Goal: Check status

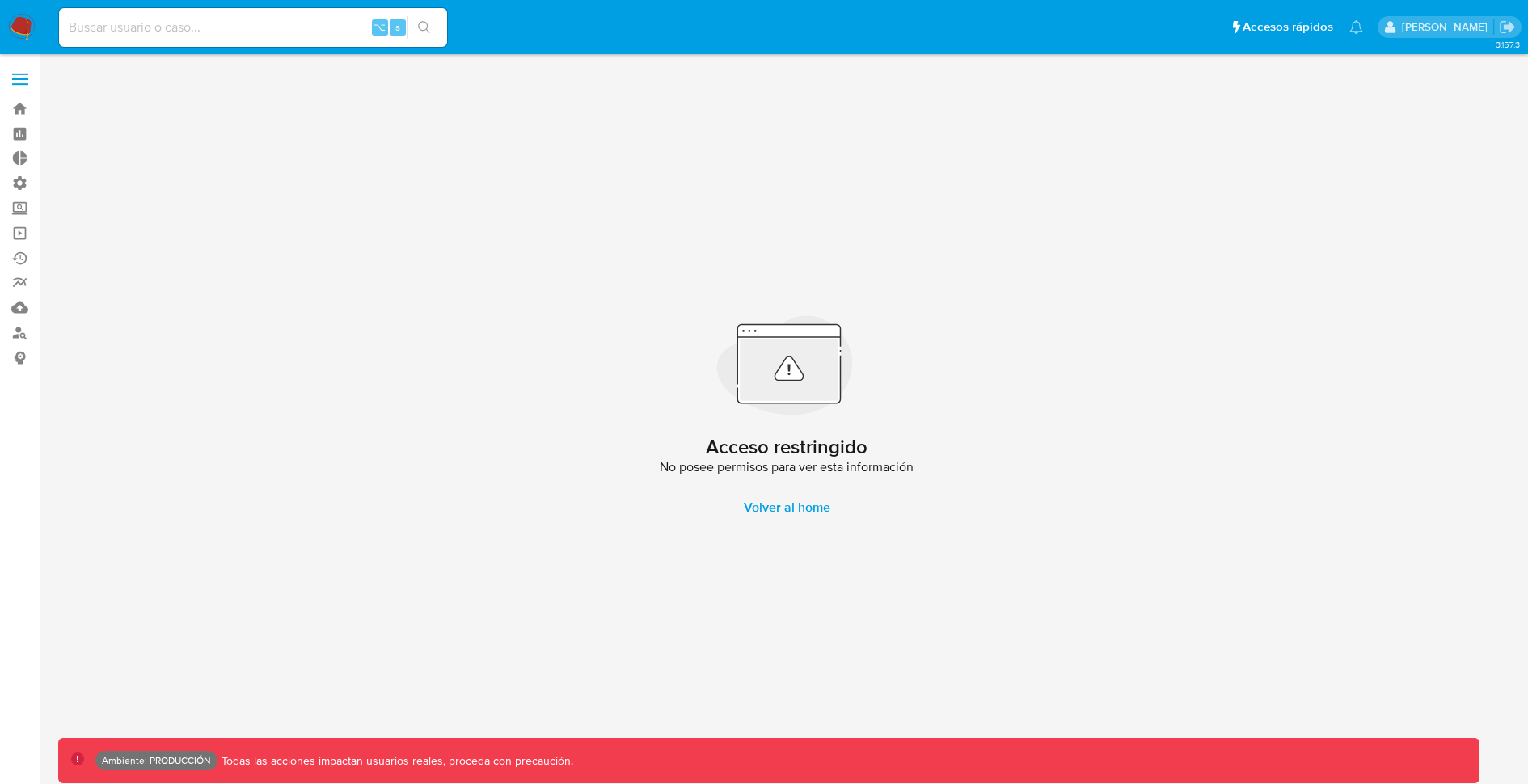
click at [227, 30] on input at bounding box center [253, 27] width 388 height 21
click at [238, 28] on input at bounding box center [253, 27] width 388 height 21
paste input "Q0ErlOOl2z68VhtDZ7q5PnKl"
type input "Q0ErlOOl2z68VhtDZ7q5PnKl"
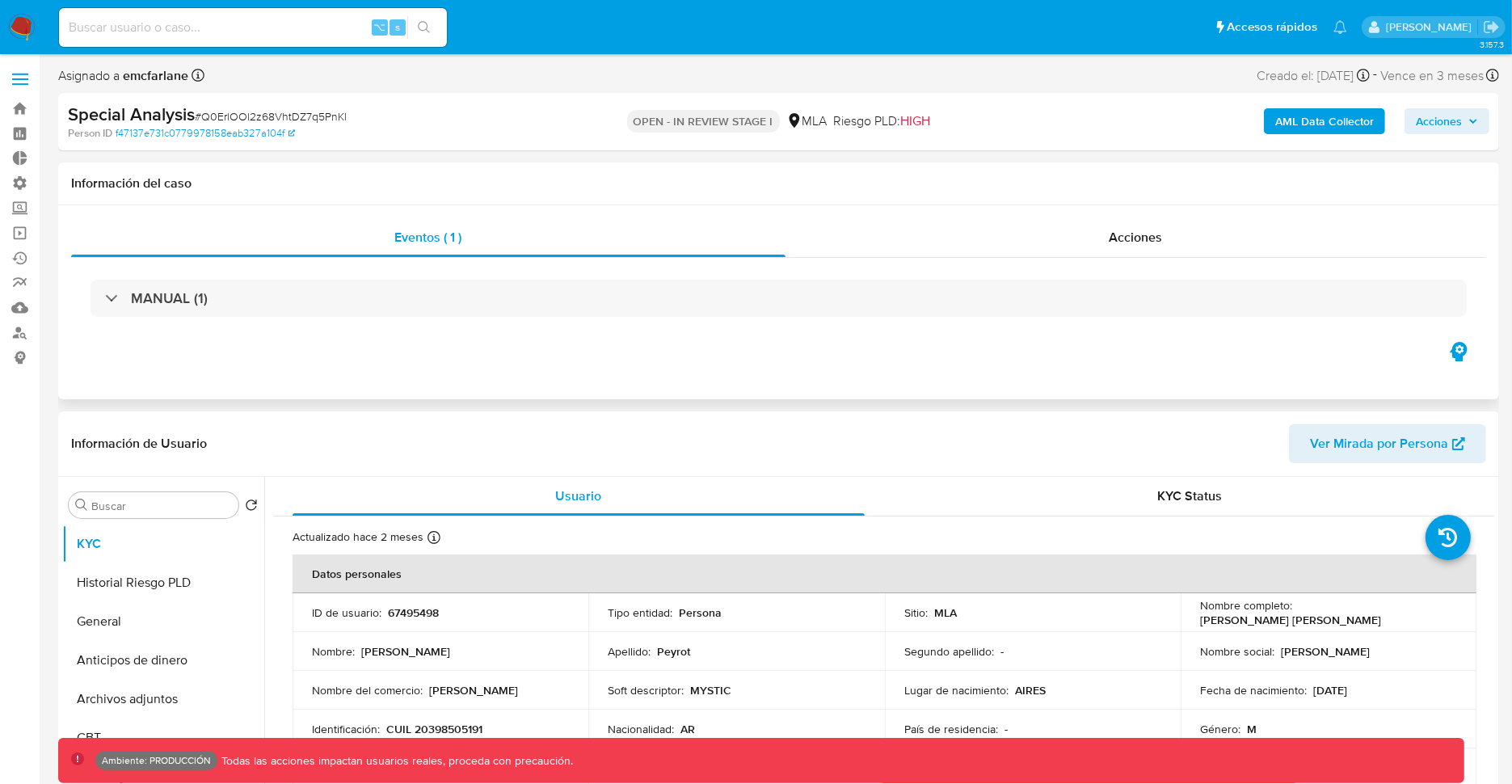
select select "10"
click at [1114, 500] on div "KYC Status" at bounding box center [1189, 496] width 572 height 39
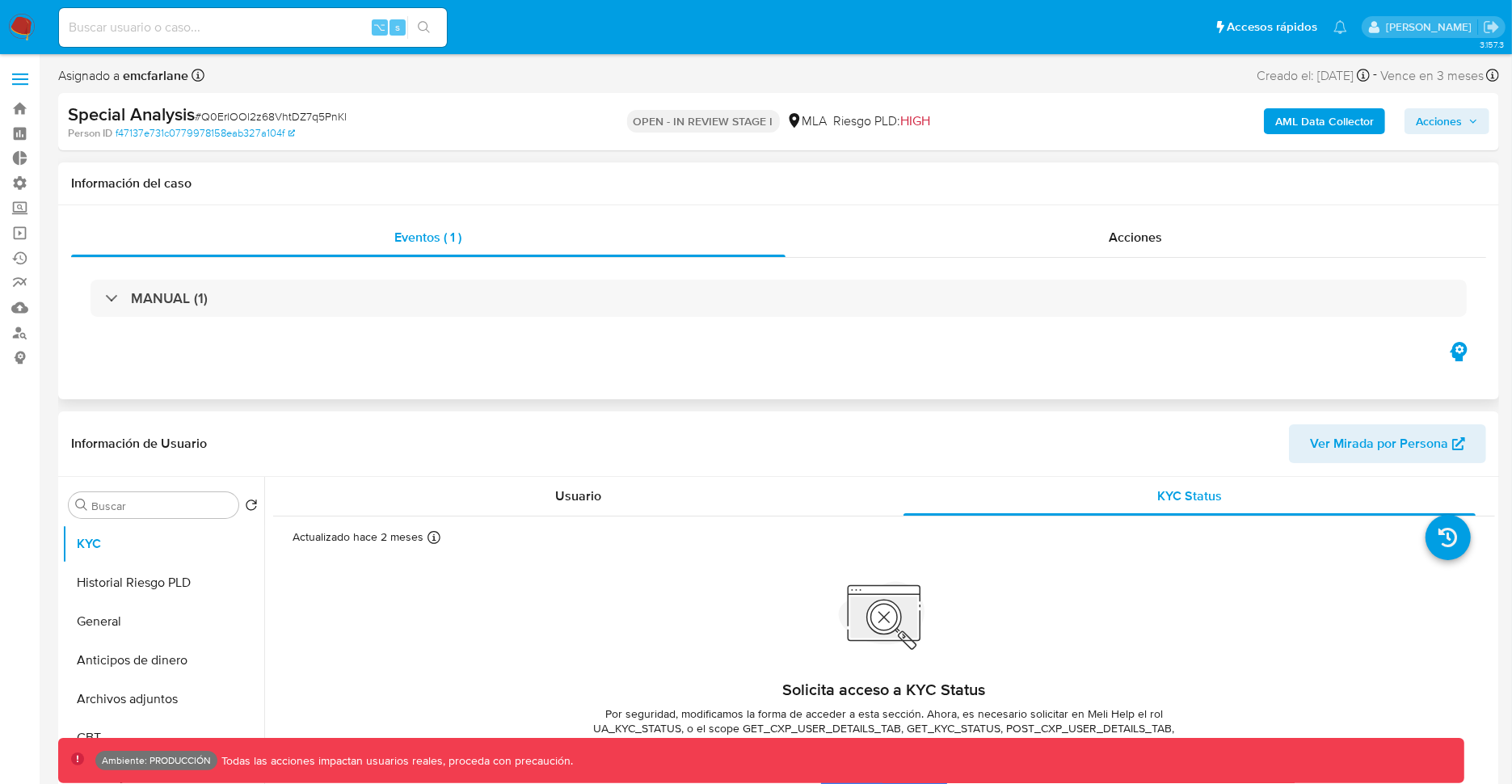
click at [1464, 352] on icon "button" at bounding box center [1458, 351] width 17 height 19
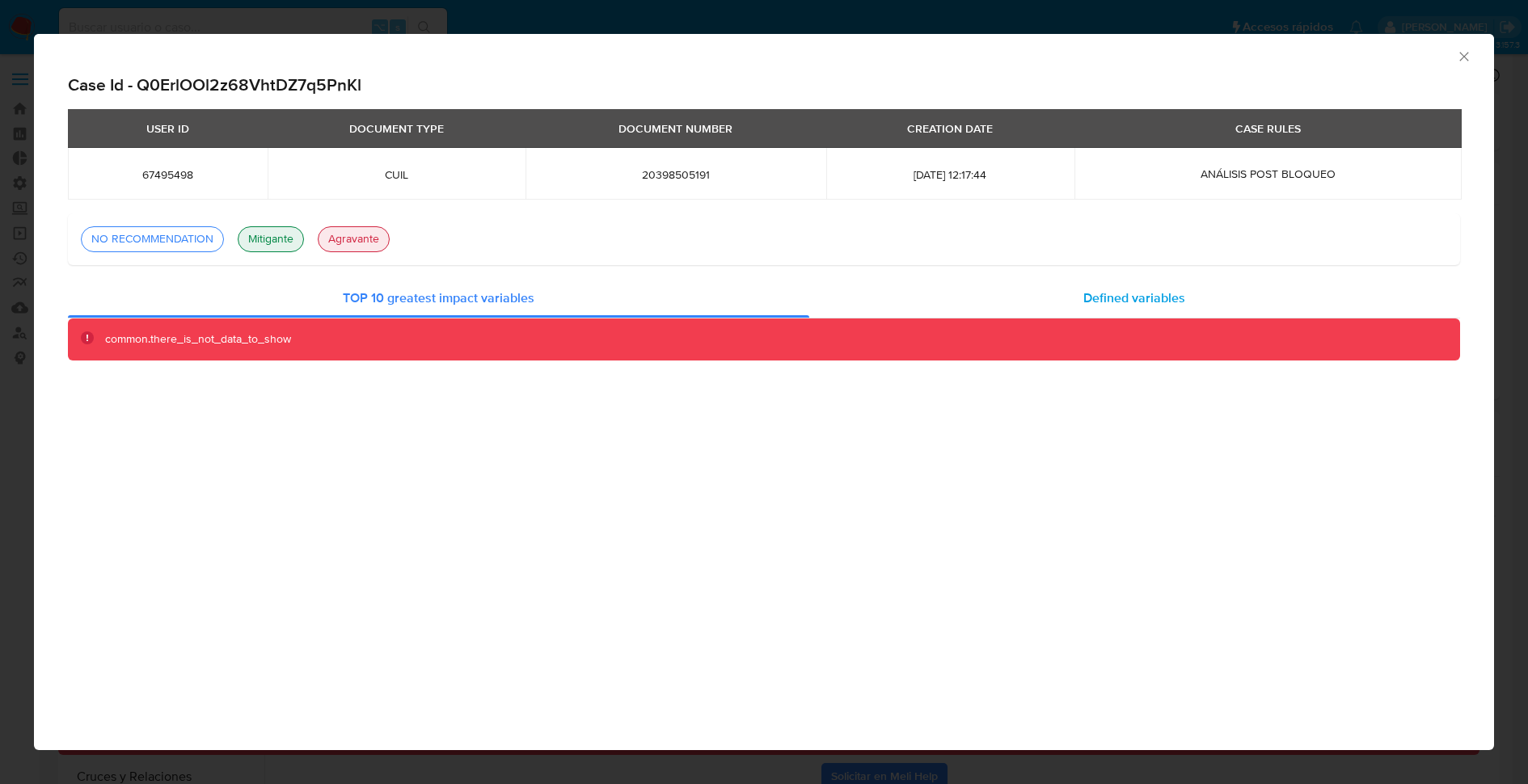
click at [1041, 296] on div "Defined variables" at bounding box center [1135, 298] width 651 height 39
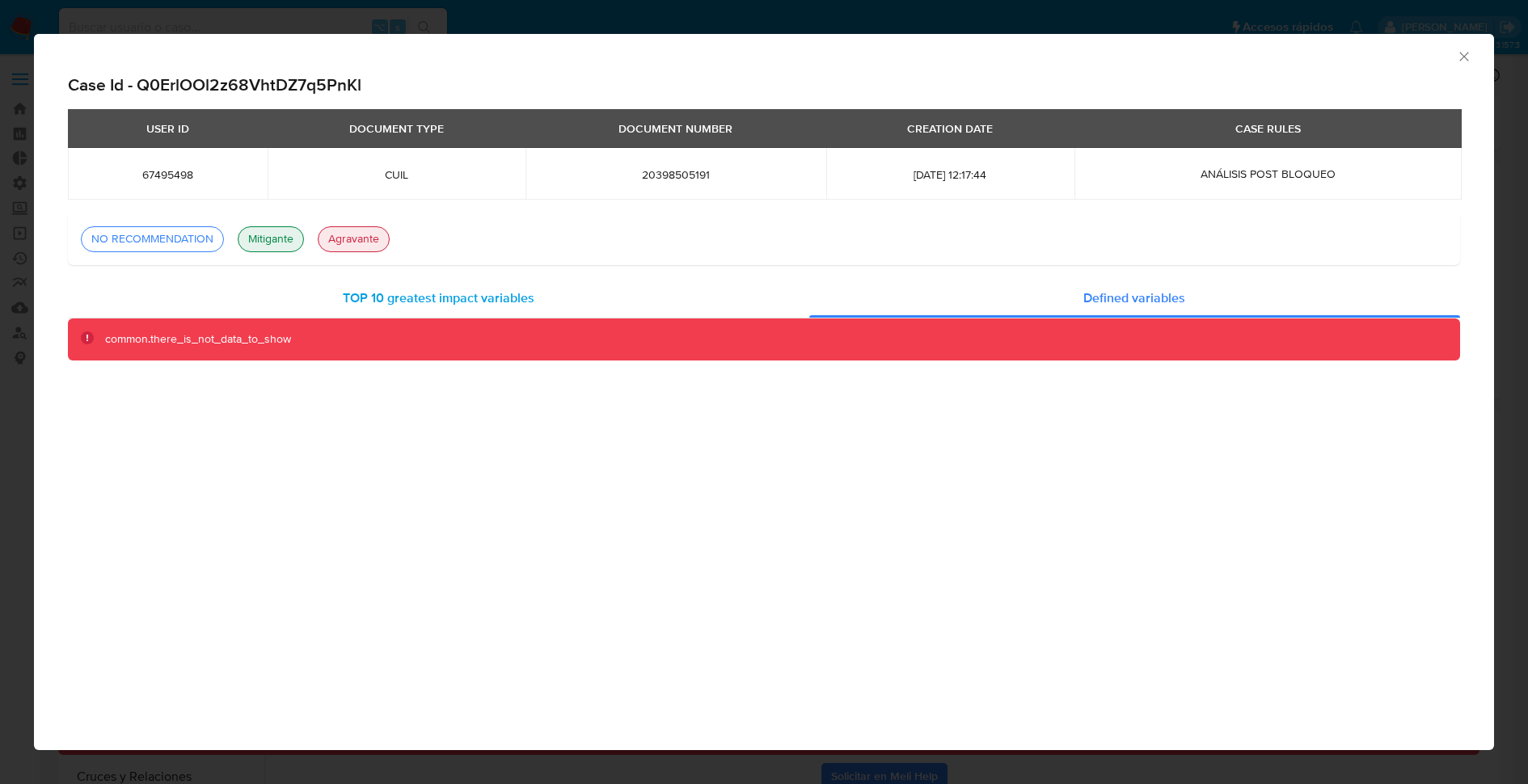
click at [553, 297] on div "TOP 10 greatest impact variables" at bounding box center [438, 298] width 741 height 39
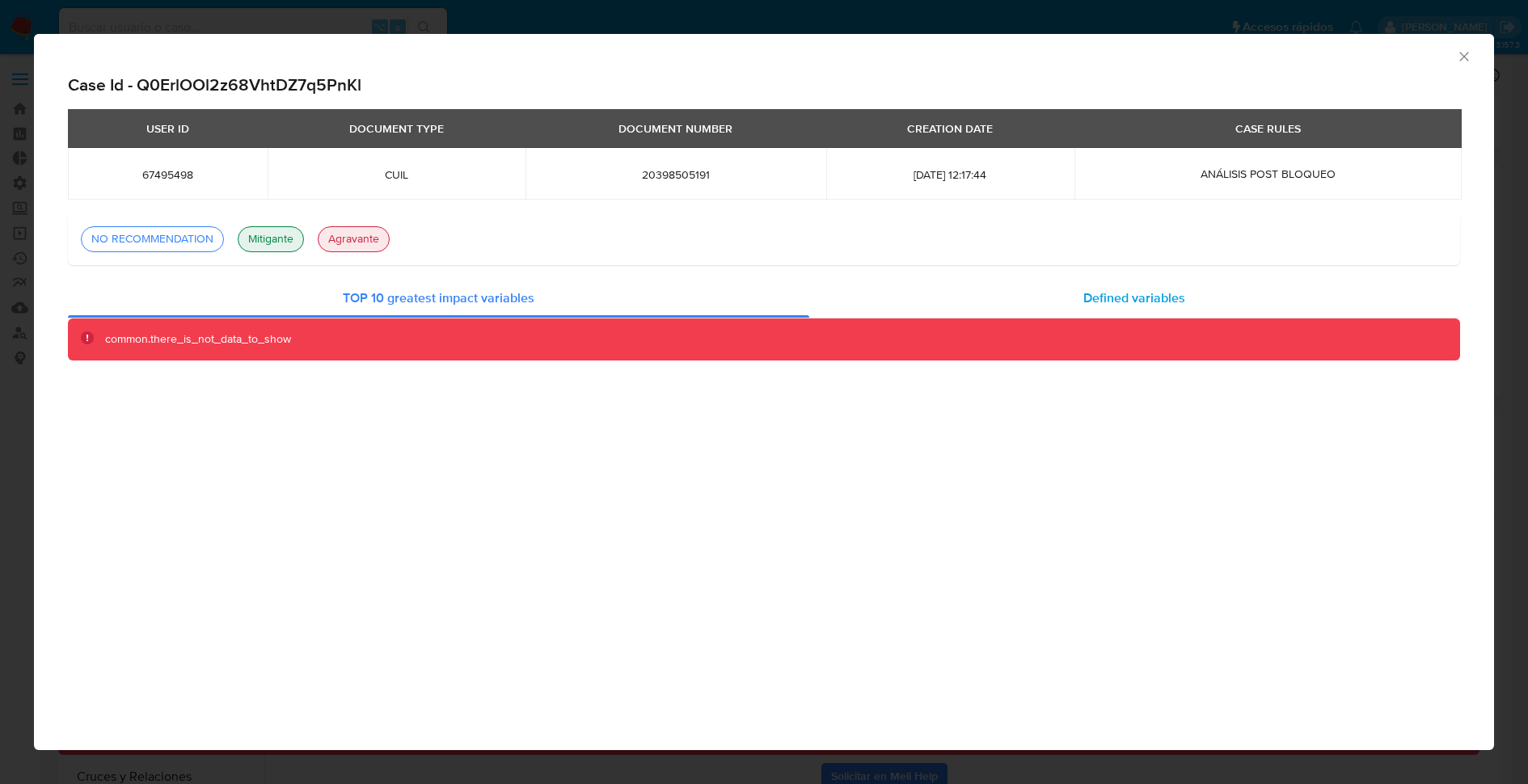
click at [990, 298] on div "Defined variables" at bounding box center [1135, 298] width 651 height 39
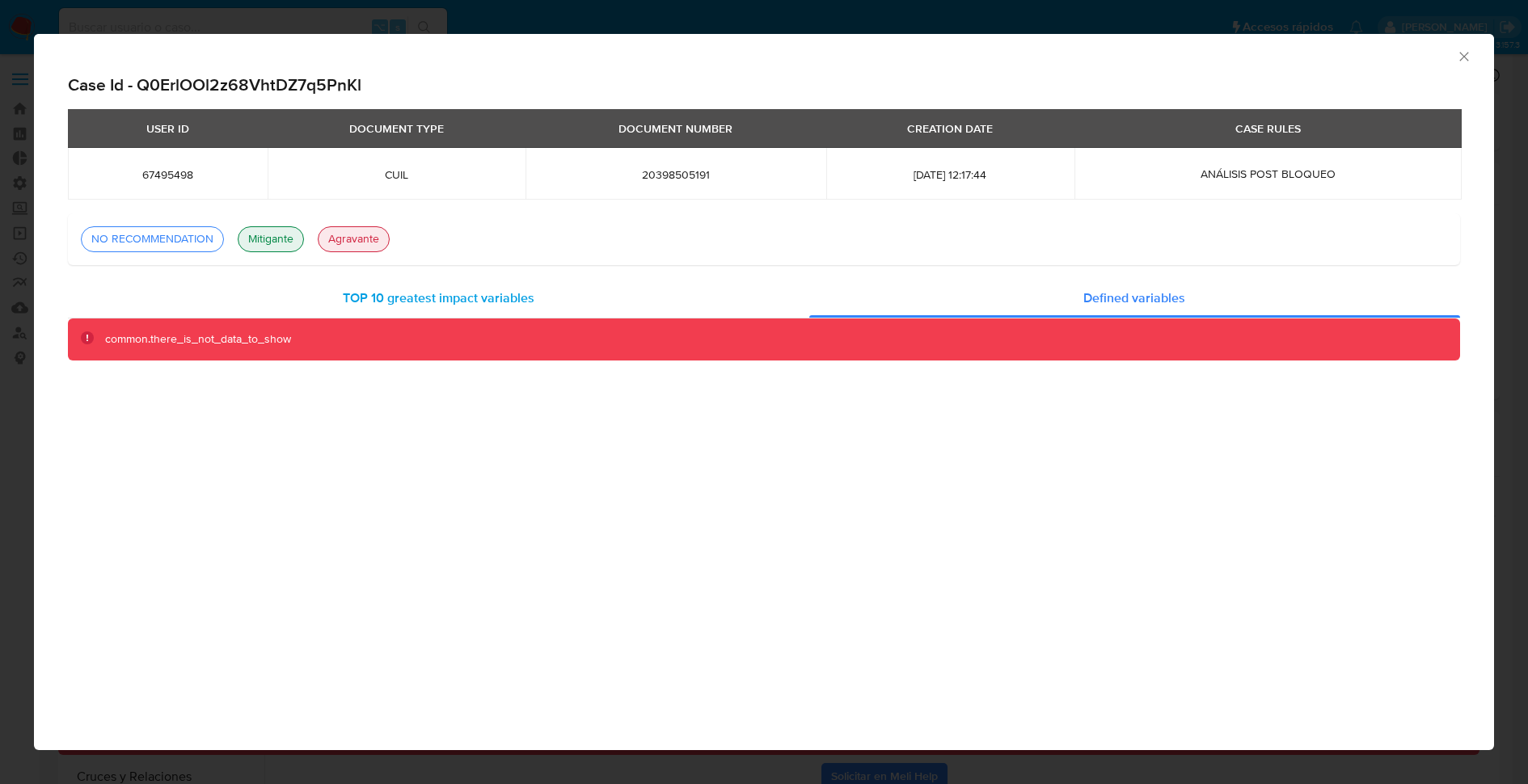
click at [728, 298] on div "TOP 10 greatest impact variables" at bounding box center [438, 298] width 741 height 39
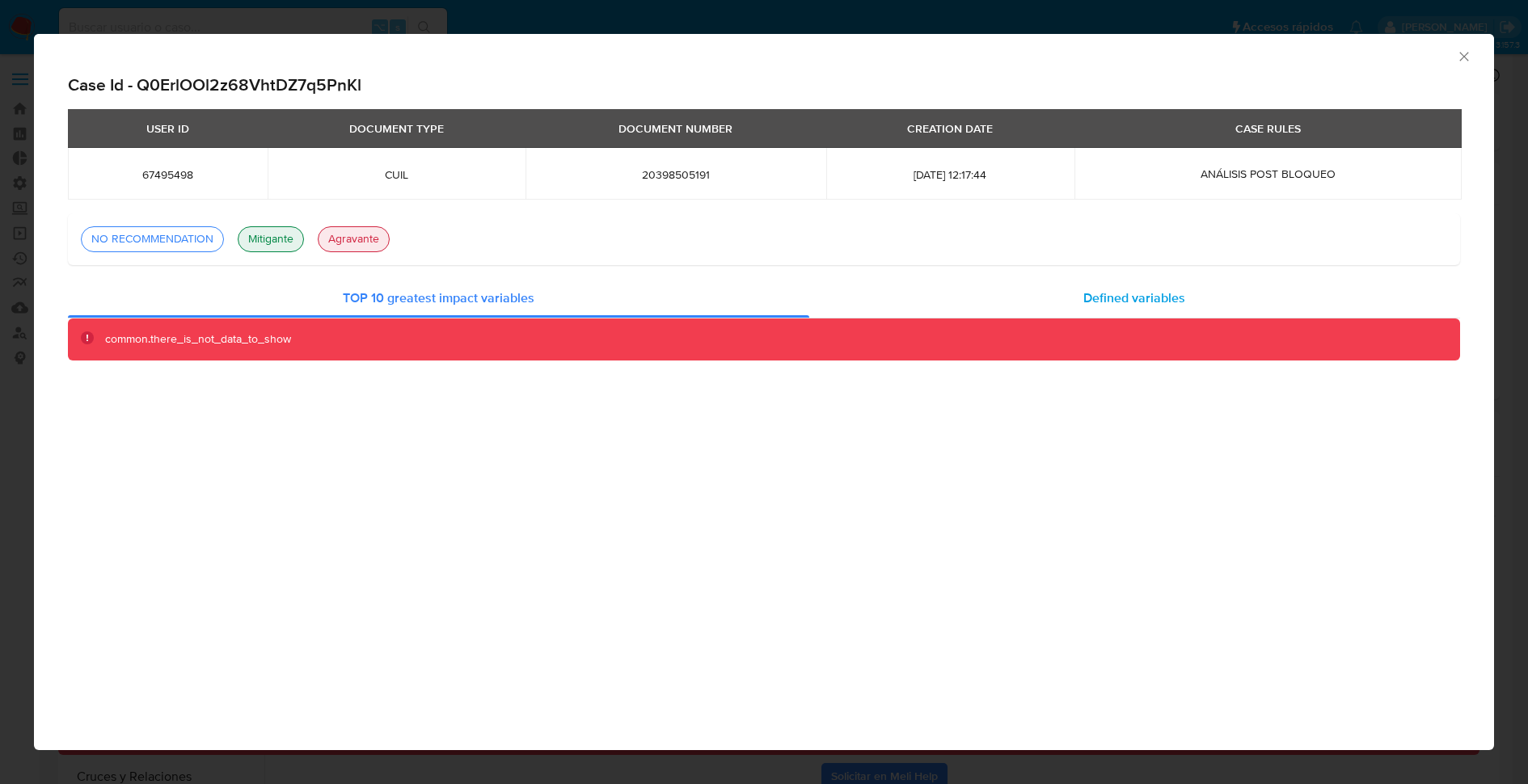
click at [1017, 312] on div "Defined variables" at bounding box center [1135, 298] width 651 height 39
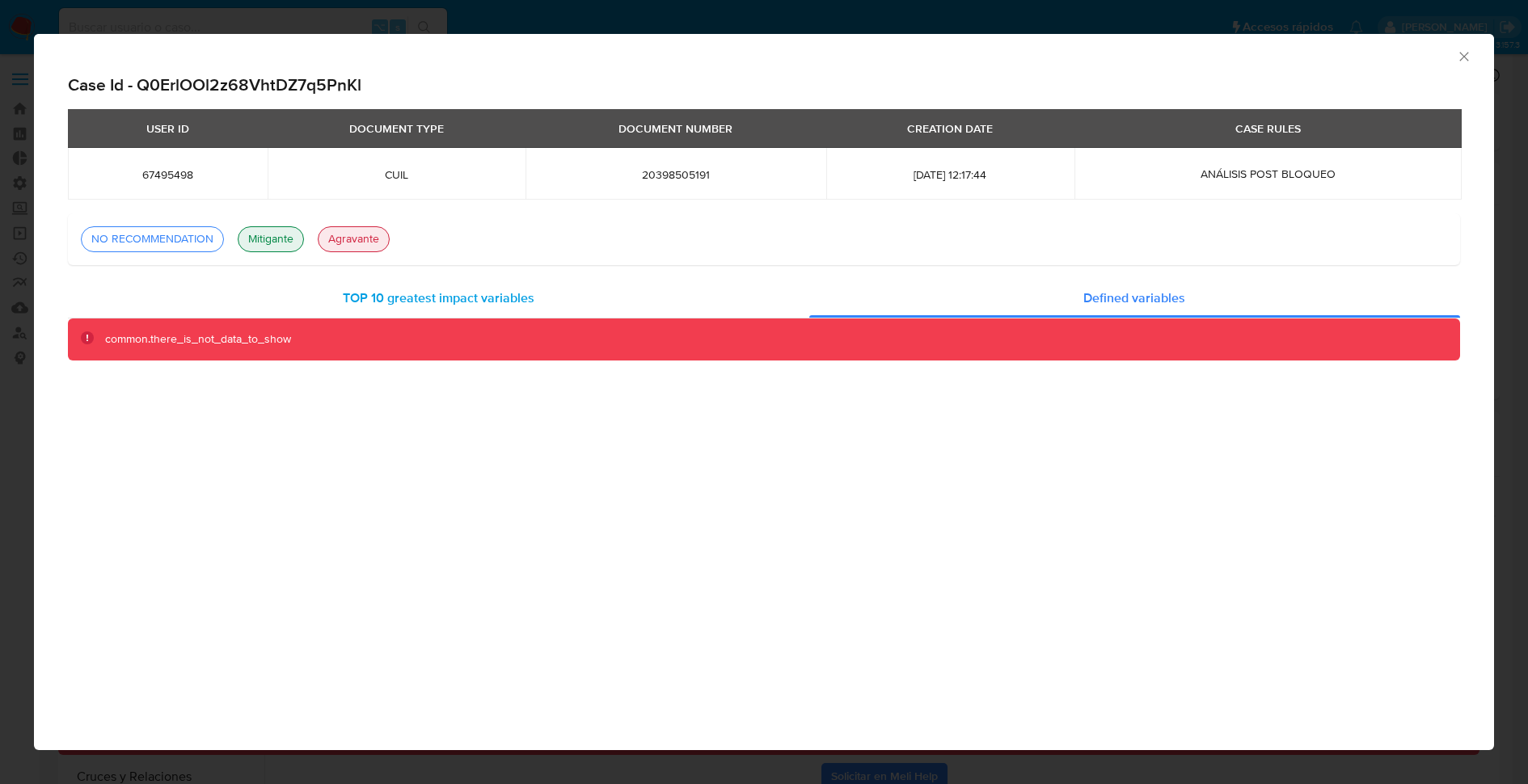
click at [636, 304] on div "TOP 10 greatest impact variables" at bounding box center [438, 298] width 741 height 39
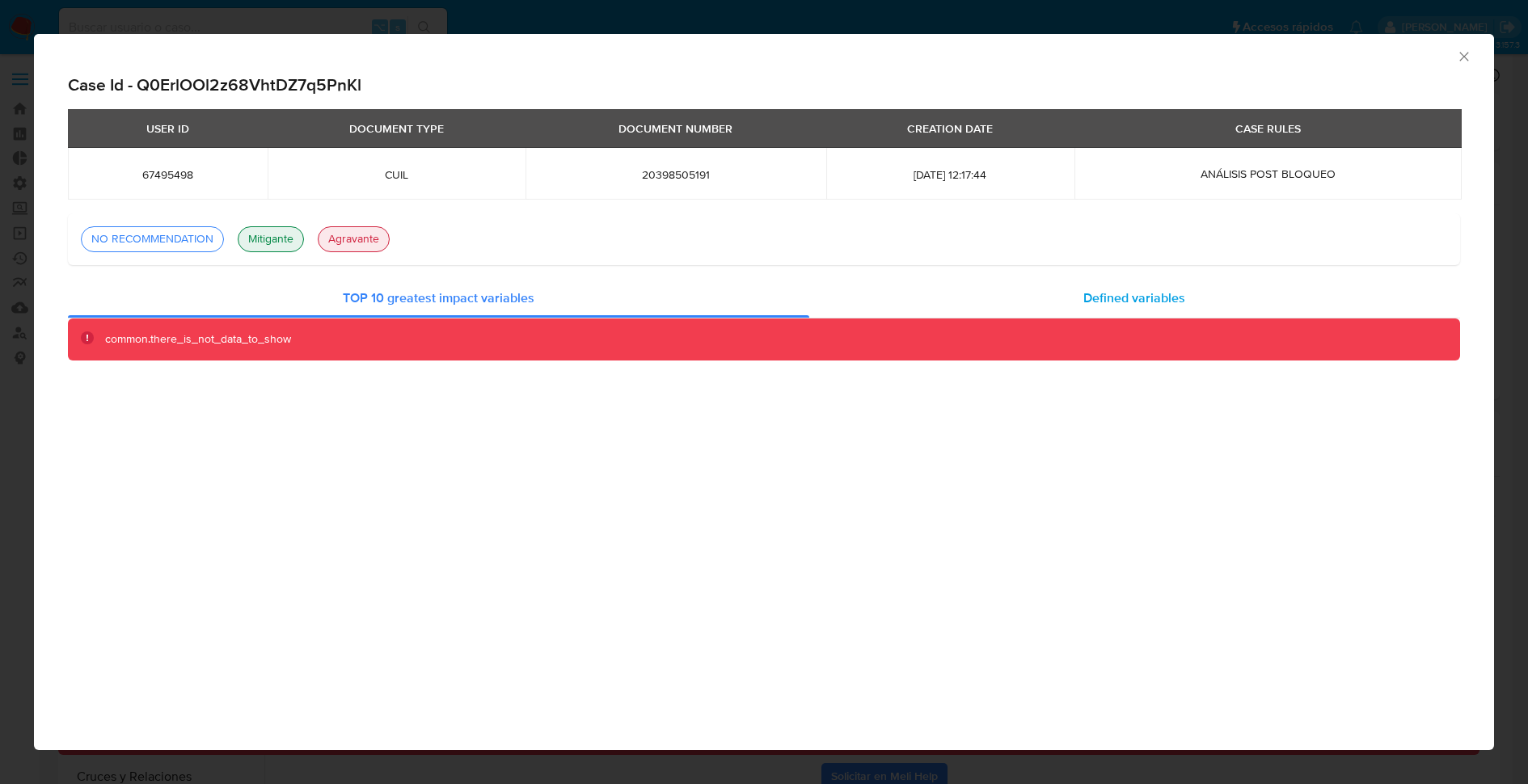
click at [960, 304] on div "Defined variables" at bounding box center [1135, 298] width 651 height 39
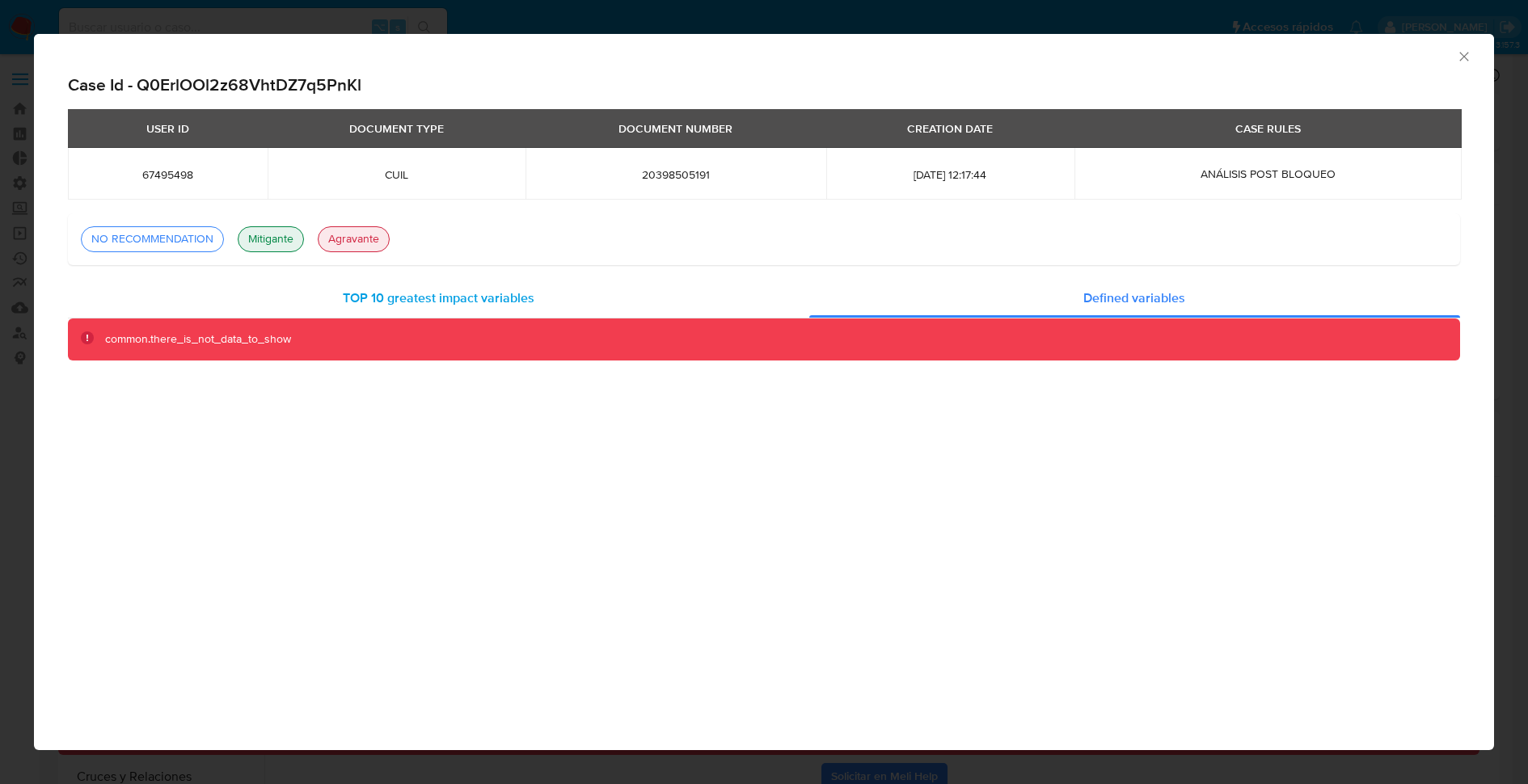
click at [665, 313] on div "TOP 10 greatest impact variables" at bounding box center [438, 298] width 741 height 39
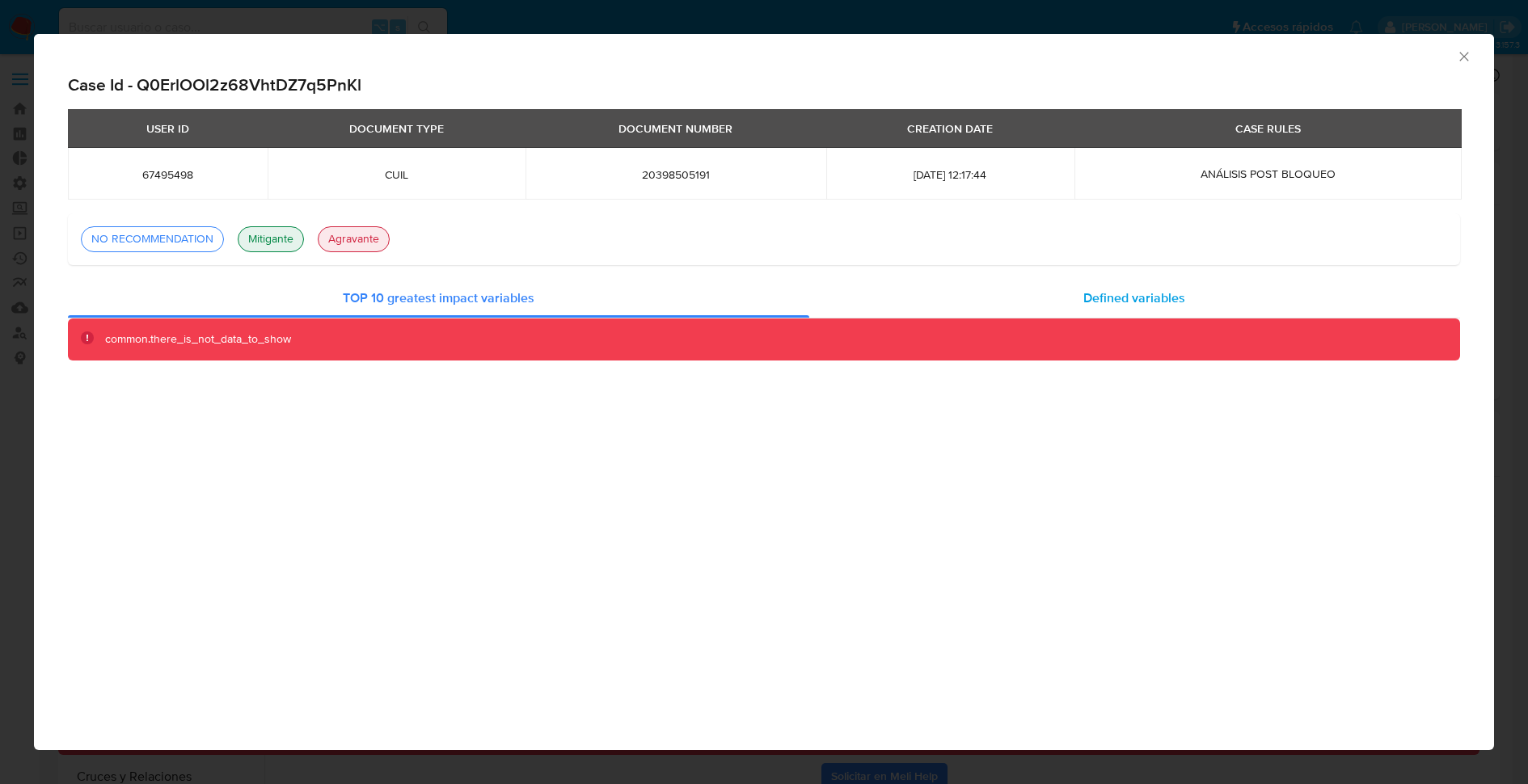
drag, startPoint x: 1026, startPoint y: 307, endPoint x: 902, endPoint y: 298, distance: 124.3
click at [990, 302] on div "Defined variables" at bounding box center [1135, 298] width 651 height 39
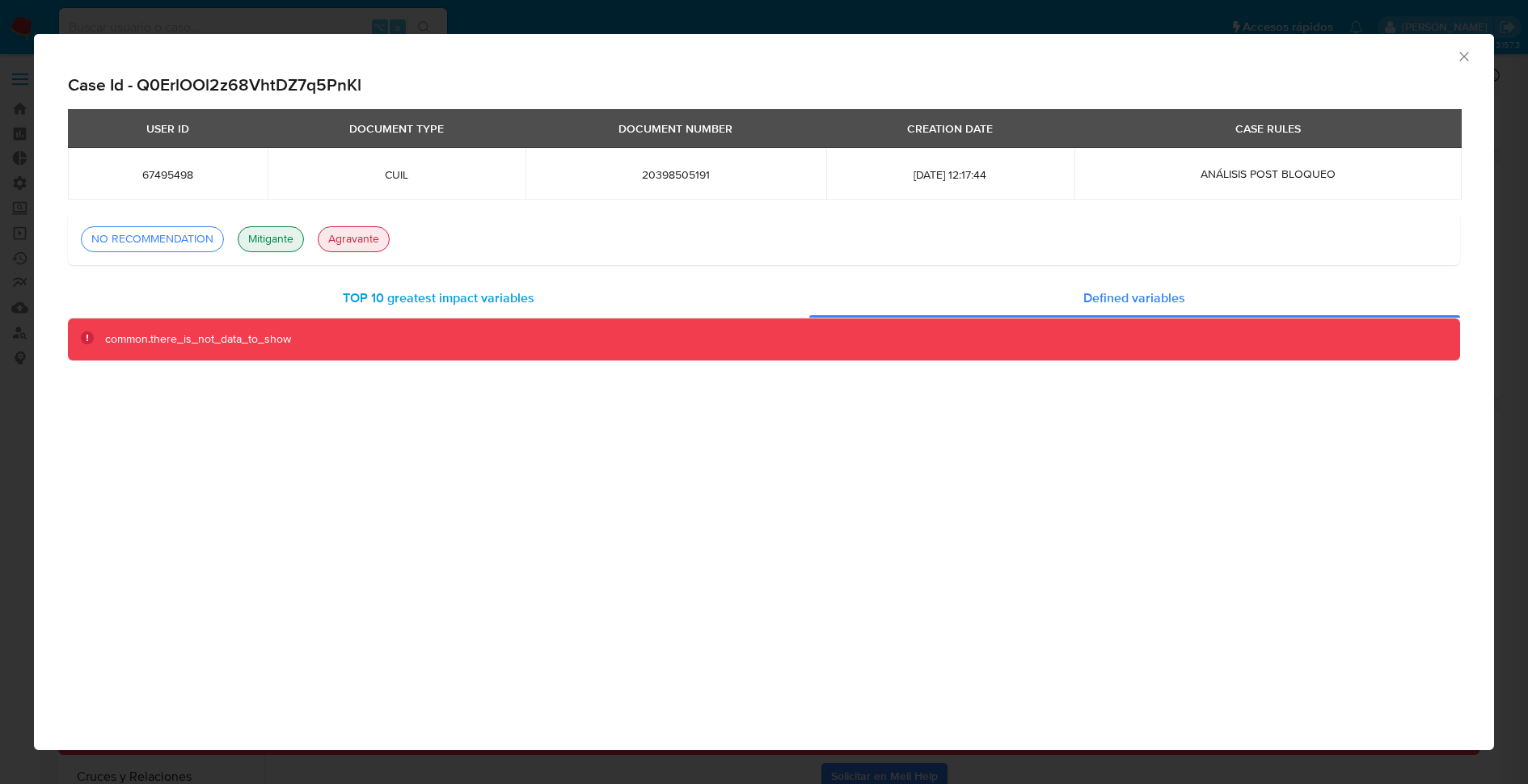
click at [645, 296] on div "TOP 10 greatest impact variables" at bounding box center [438, 298] width 741 height 39
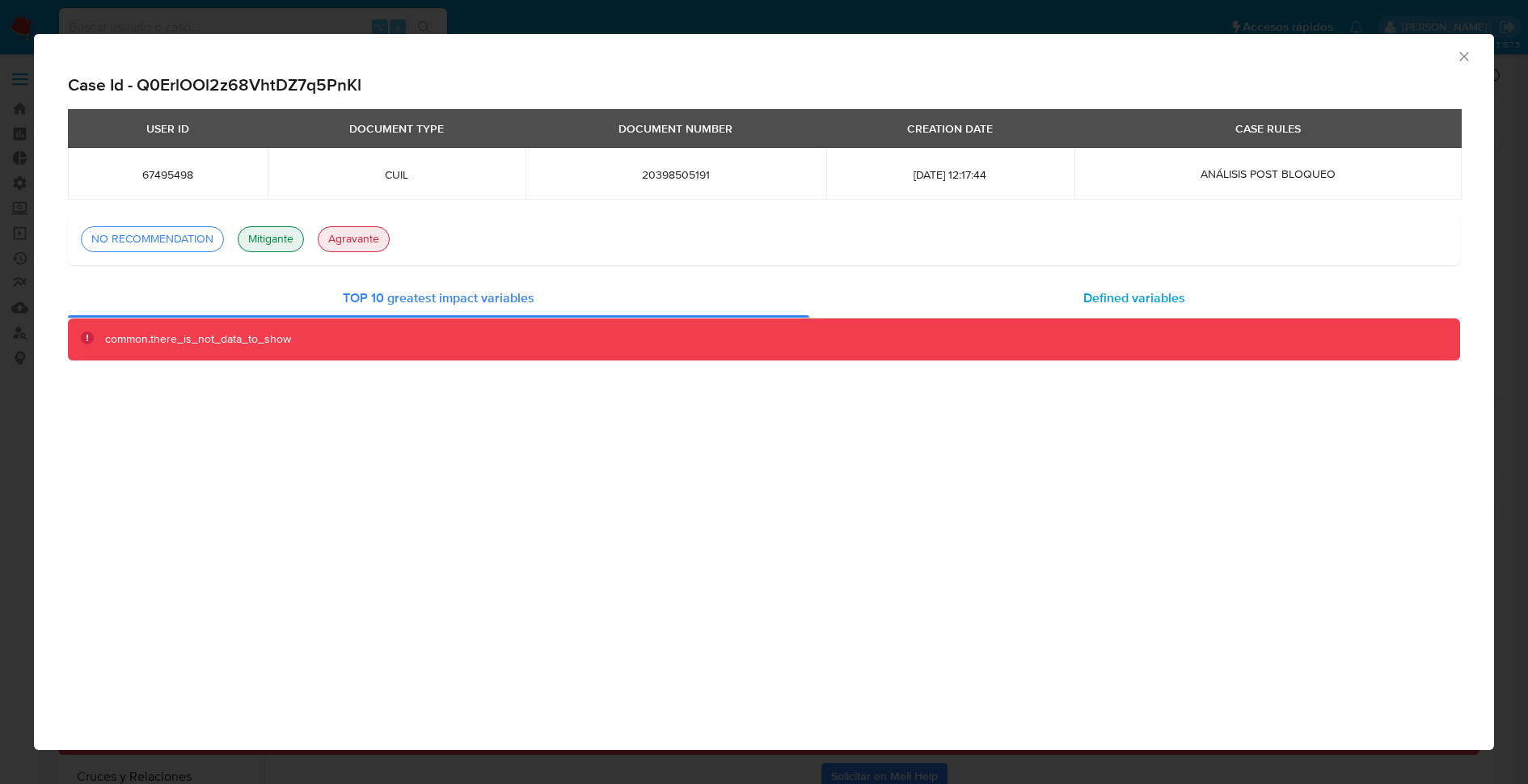
click at [1022, 307] on div "Defined variables" at bounding box center [1135, 298] width 651 height 39
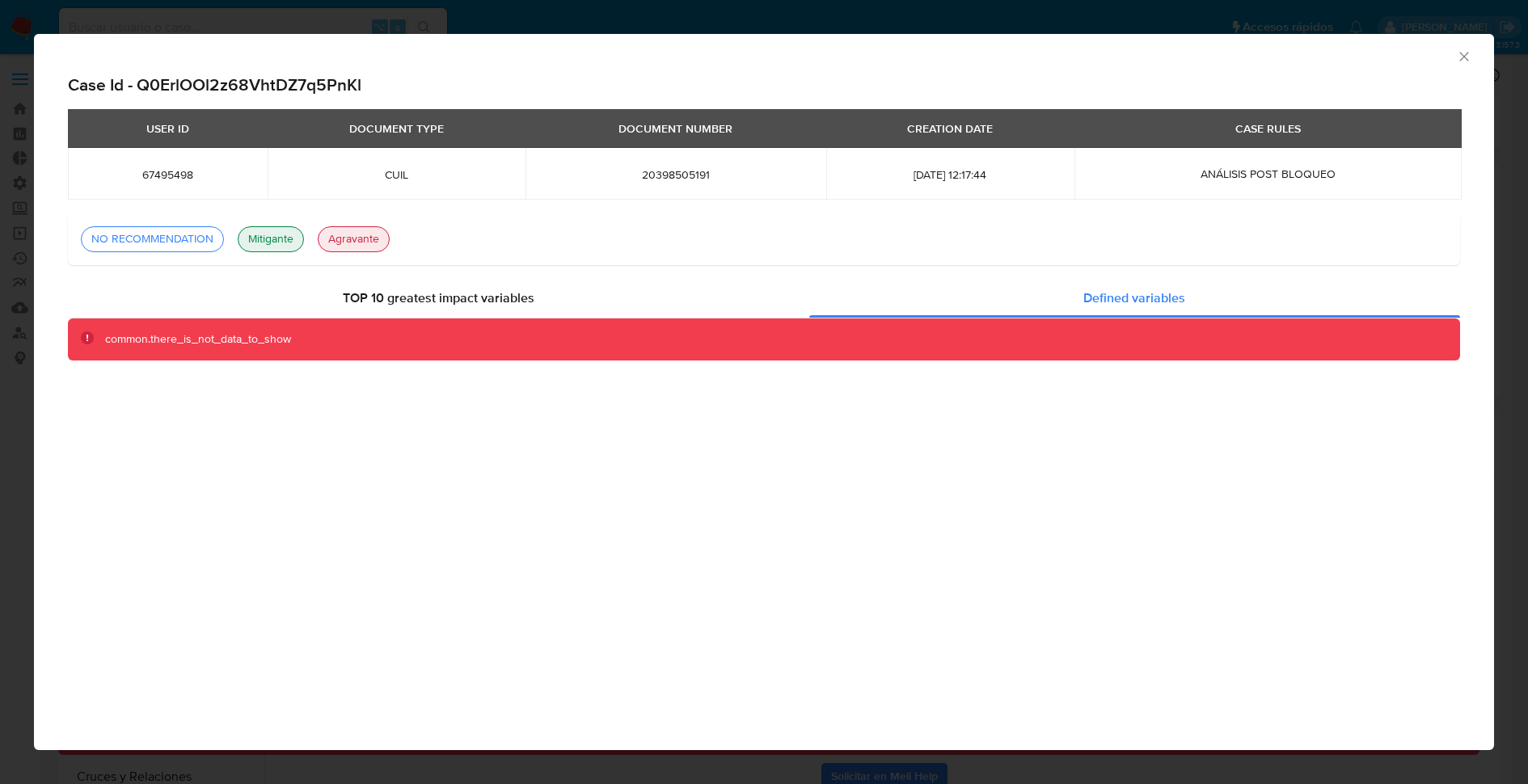
click at [703, 466] on div "Consolidado Case Id - Q0ErlOOl2z68VhtDZ7q5PnKl USER ID DOCUMENT TYPE DOCUMENT N…" at bounding box center [764, 392] width 1460 height 716
